Goal: Navigation & Orientation: Find specific page/section

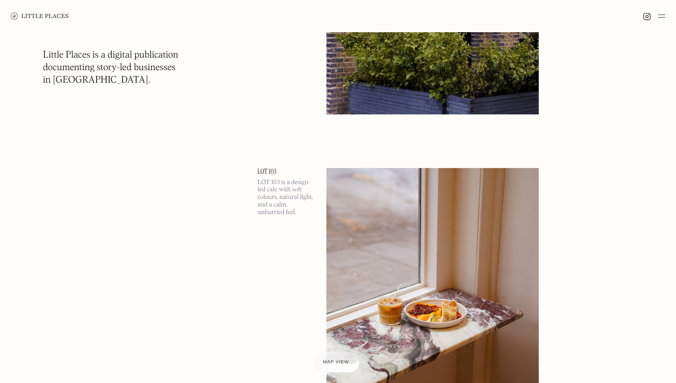
scroll to position [4010, 0]
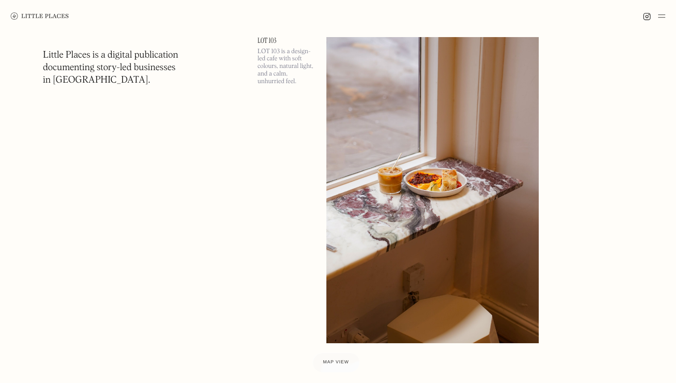
click at [661, 15] on img at bounding box center [661, 16] width 7 height 11
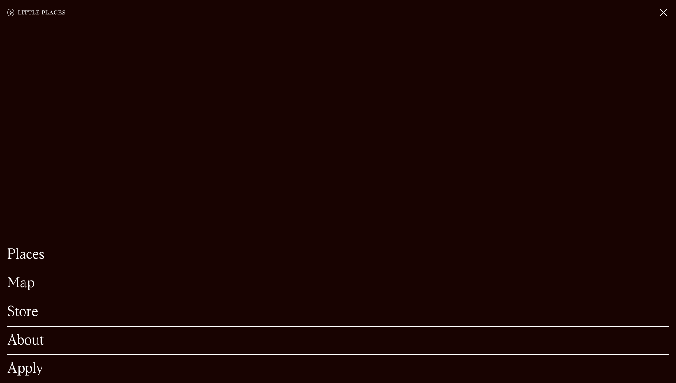
click at [258, 336] on link "About" at bounding box center [338, 341] width 662 height 14
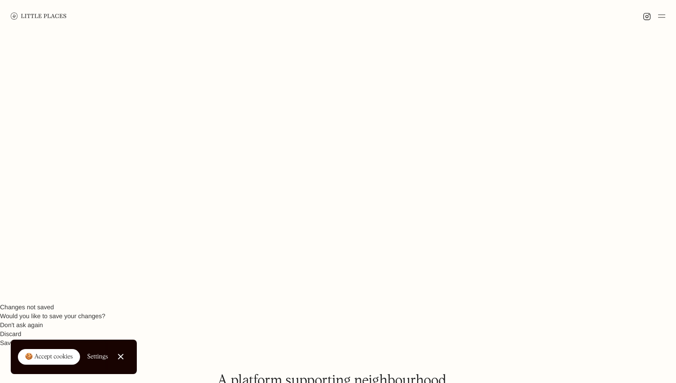
scroll to position [340, 0]
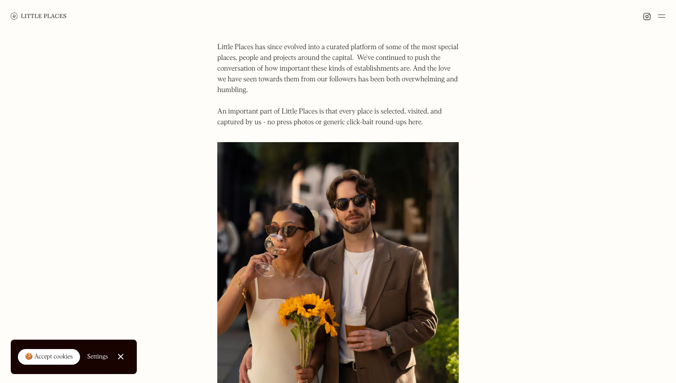
scroll to position [594, 0]
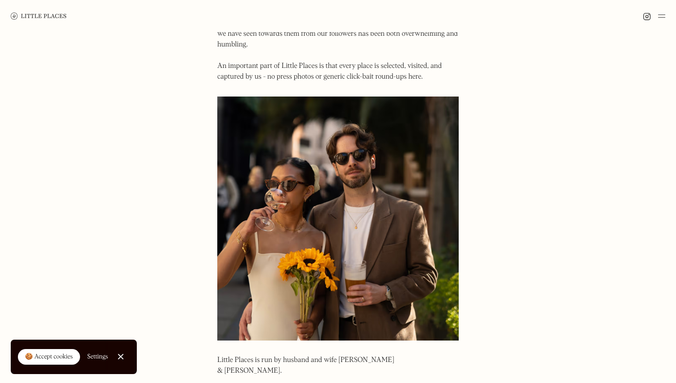
click at [65, 17] on img at bounding box center [39, 16] width 56 height 7
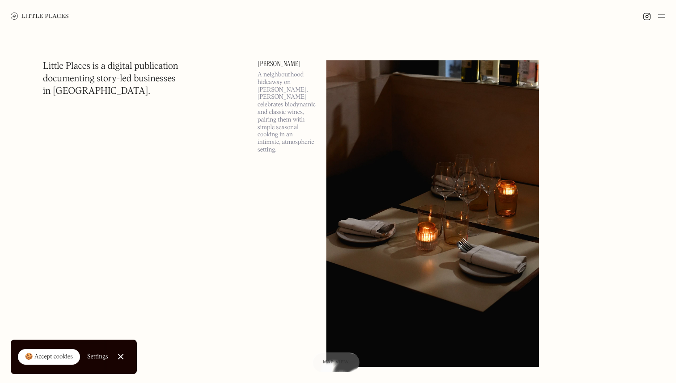
scroll to position [579, 0]
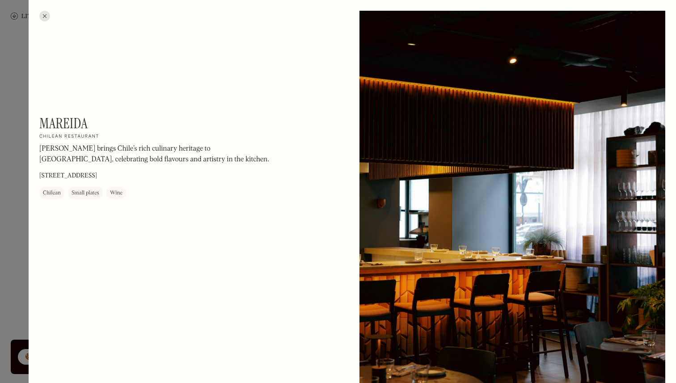
click at [46, 13] on div at bounding box center [44, 16] width 11 height 11
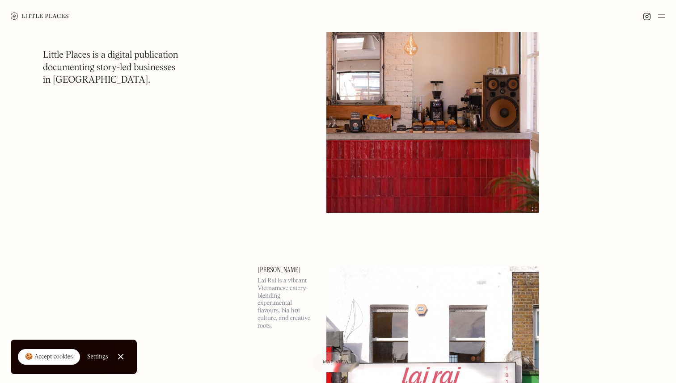
scroll to position [6369, 0]
